Goal: Download file/media

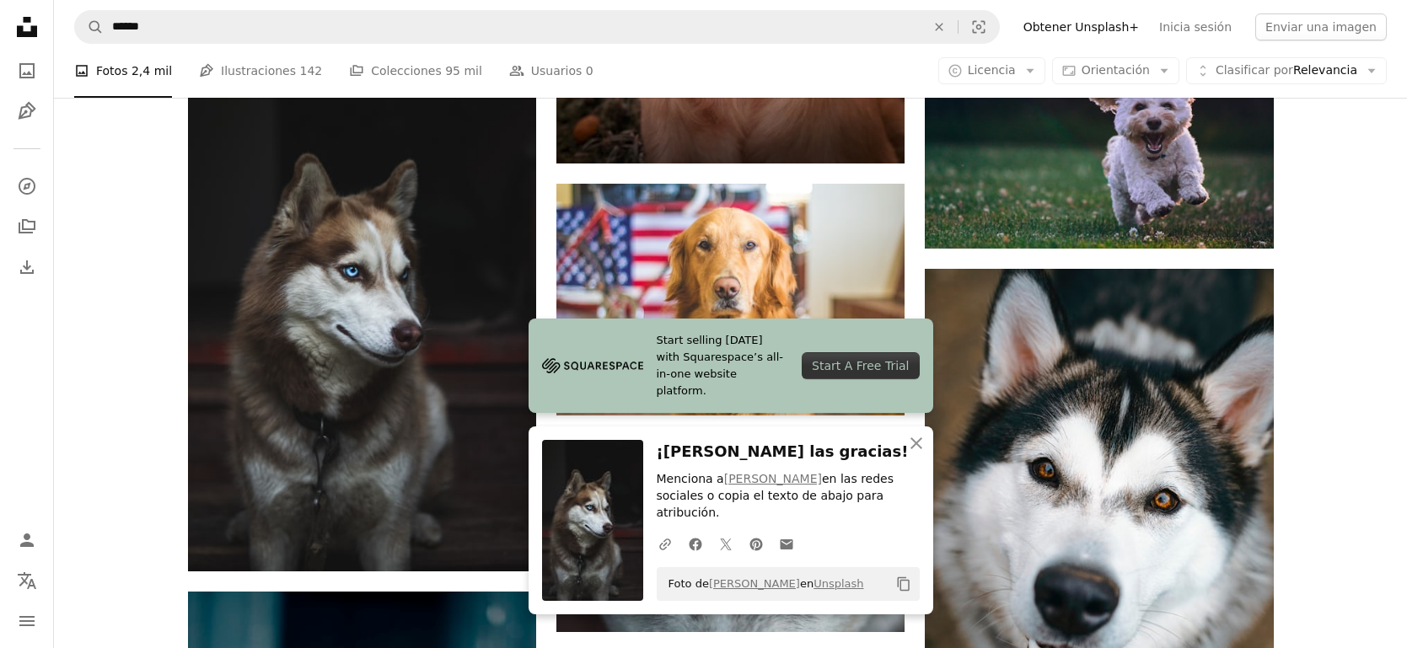
scroll to position [873, 0]
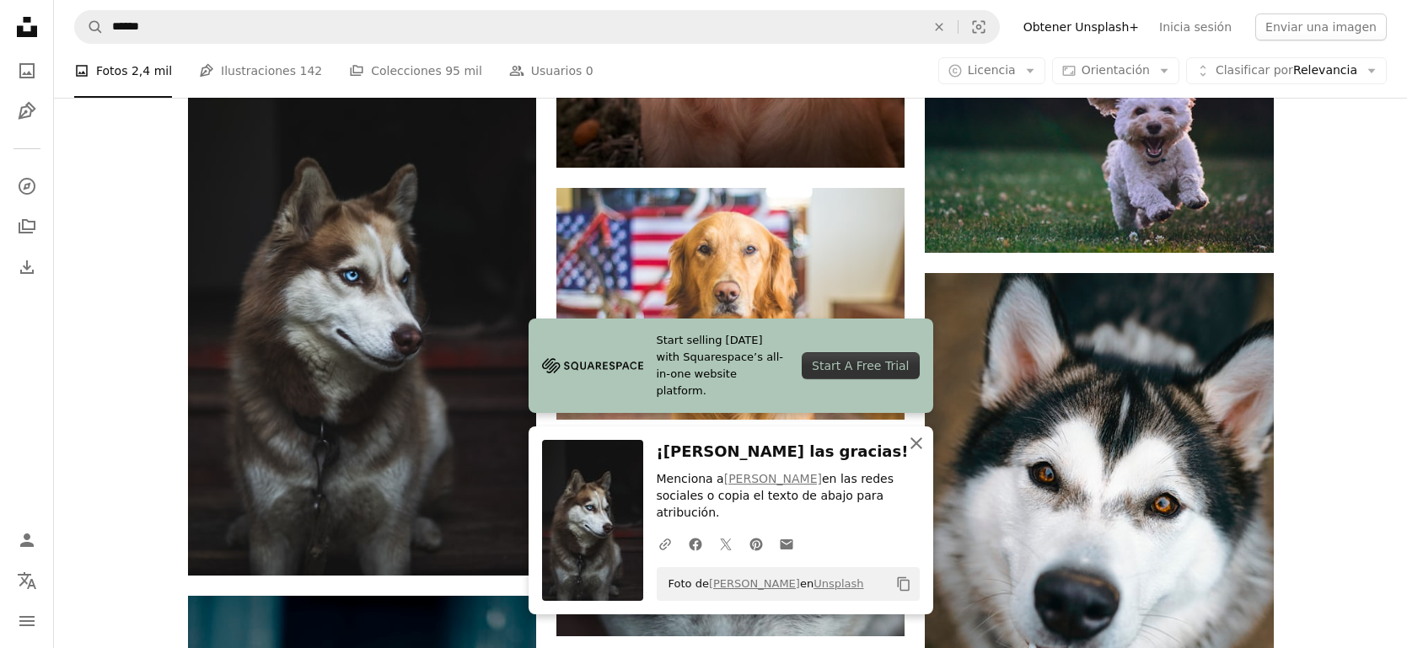
click at [918, 454] on icon "An X shape" at bounding box center [916, 443] width 20 height 20
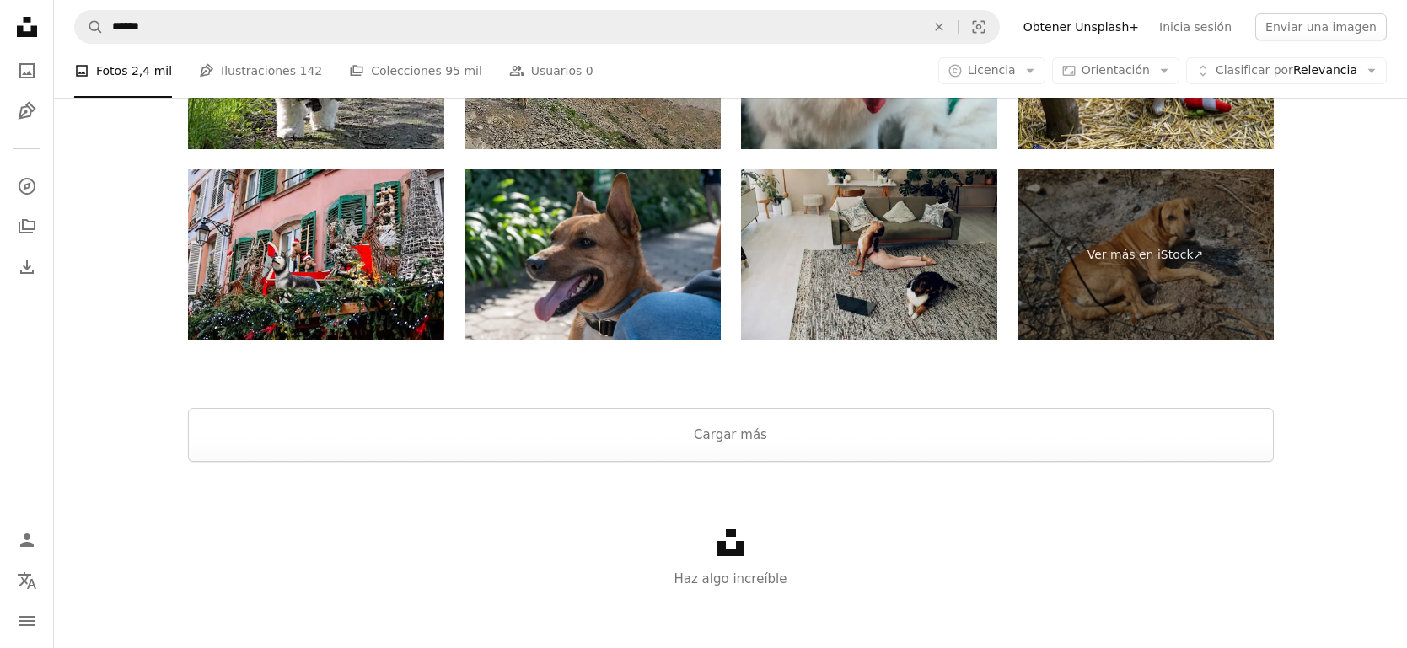
scroll to position [3758, 0]
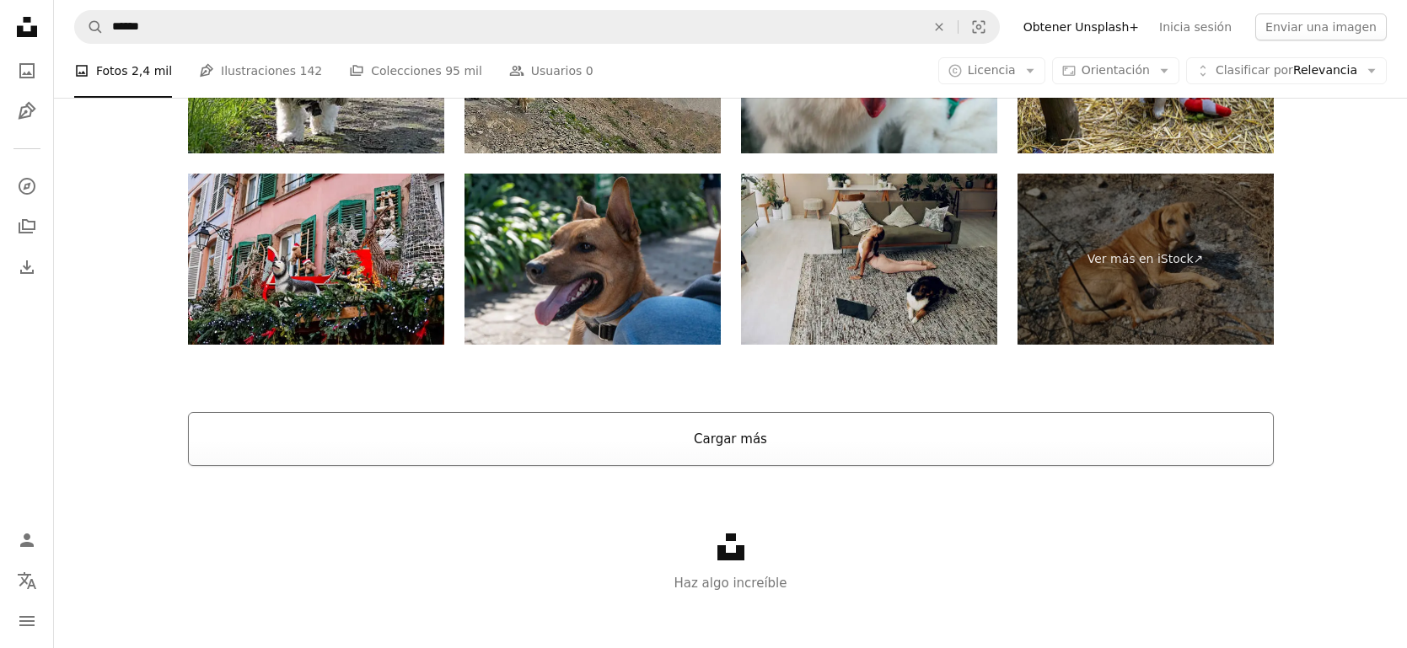
click at [1068, 428] on button "Cargar más" at bounding box center [731, 439] width 1086 height 54
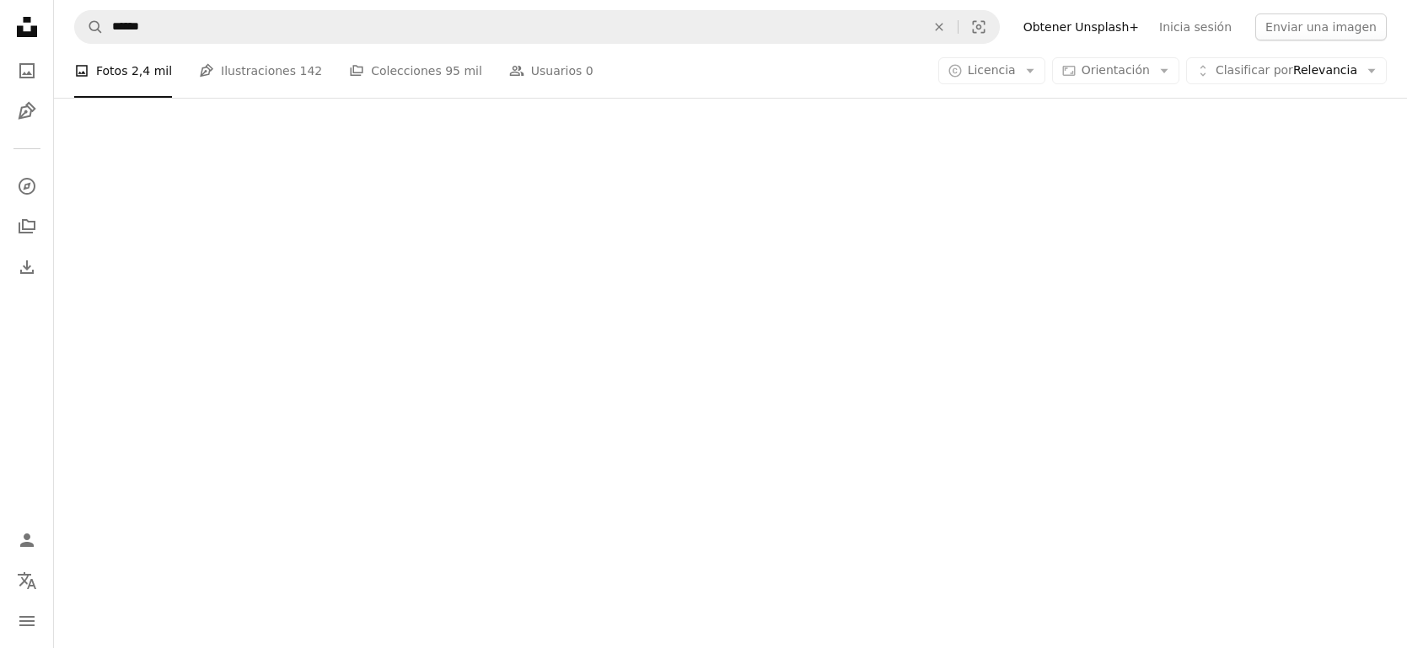
scroll to position [3704, 0]
click at [586, 315] on div at bounding box center [730, 302] width 1353 height 695
click at [22, 24] on icon "Unsplash logo Página de inicio de Unsplash" at bounding box center [27, 27] width 34 height 34
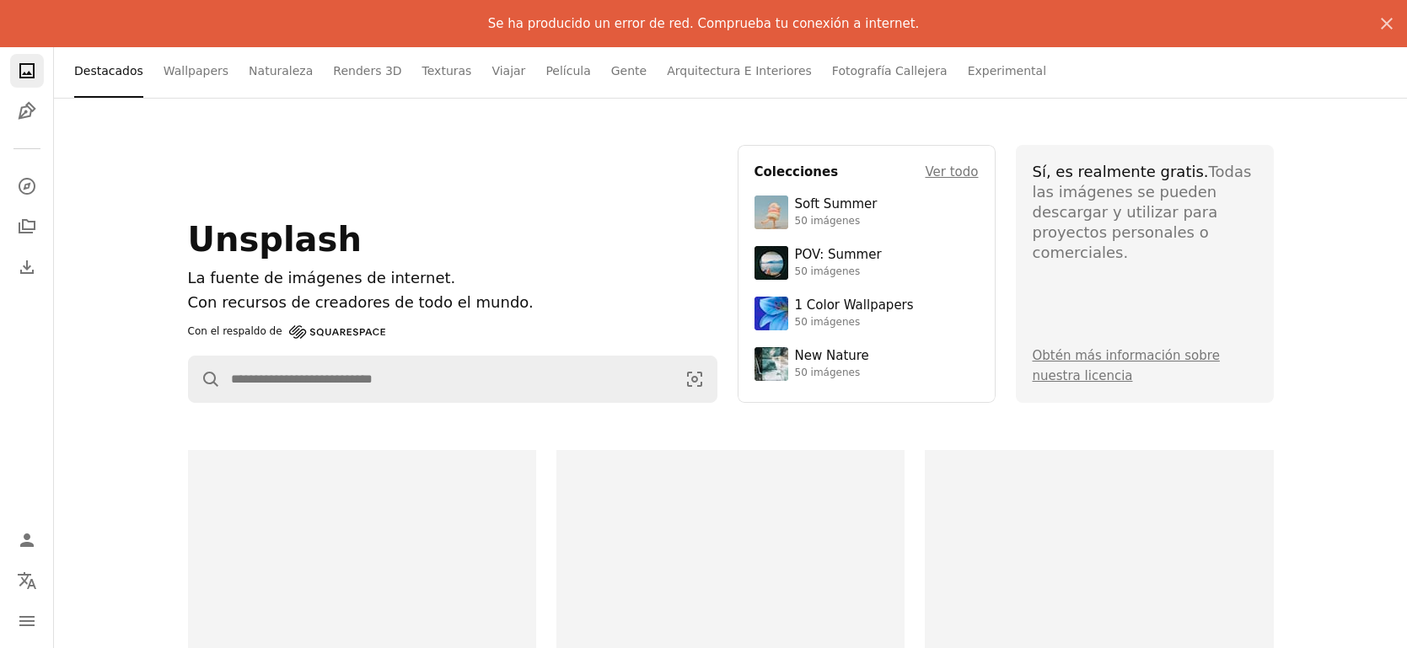
click at [709, 514] on div at bounding box center [730, 572] width 348 height 244
